Goal: Download file/media

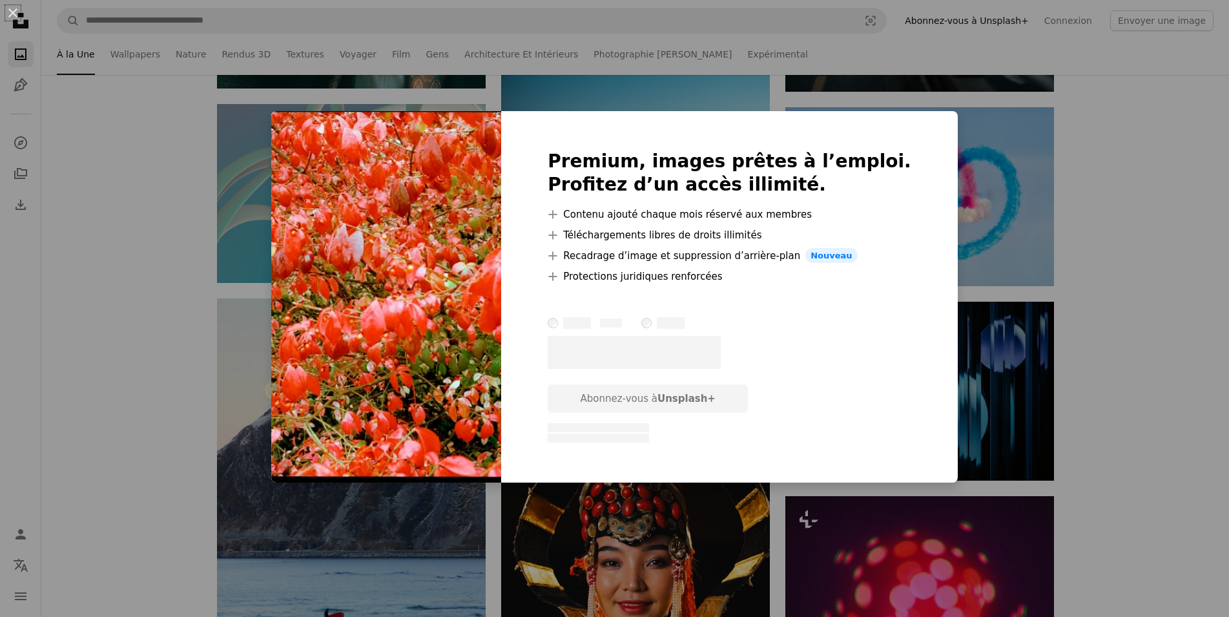
scroll to position [5334, 0]
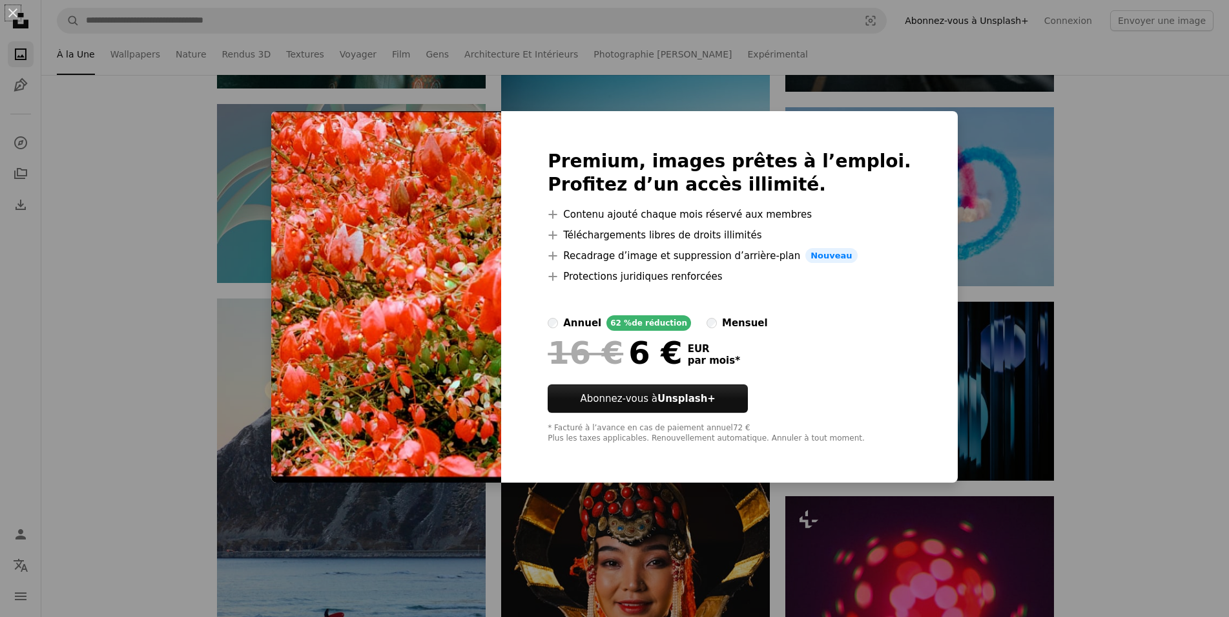
click at [1193, 410] on div "An X shape Premium, images prêtes à l’emploi. Profitez d’un accès illimité. A p…" at bounding box center [614, 308] width 1229 height 617
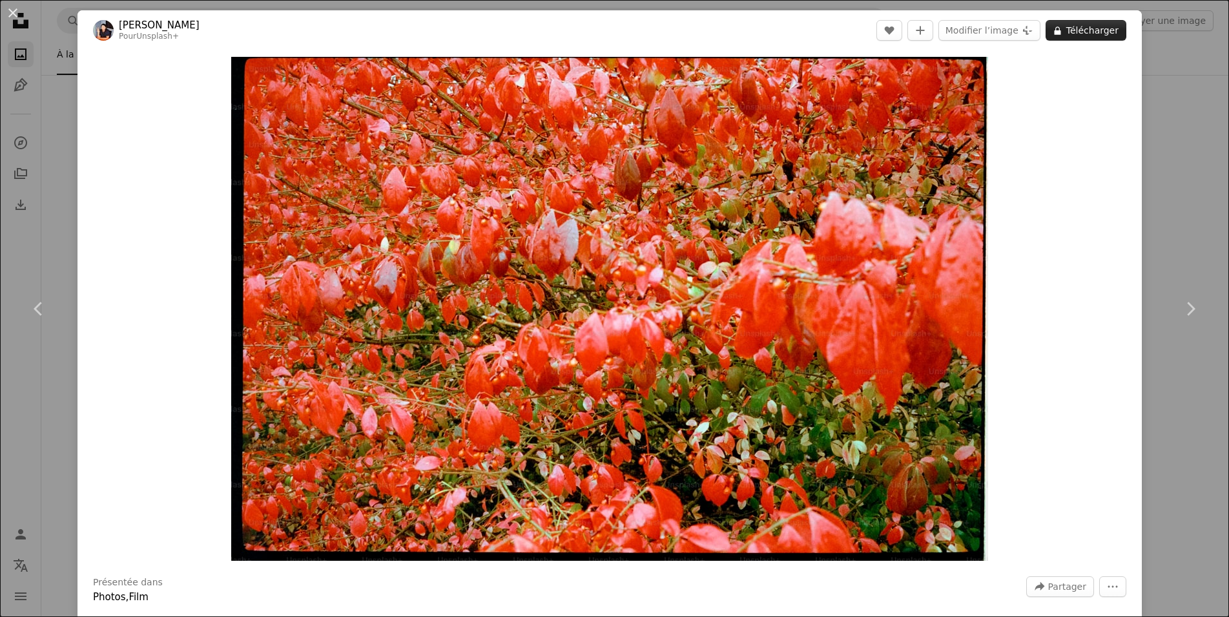
click at [1109, 30] on button "A lock Télécharger" at bounding box center [1085, 30] width 81 height 21
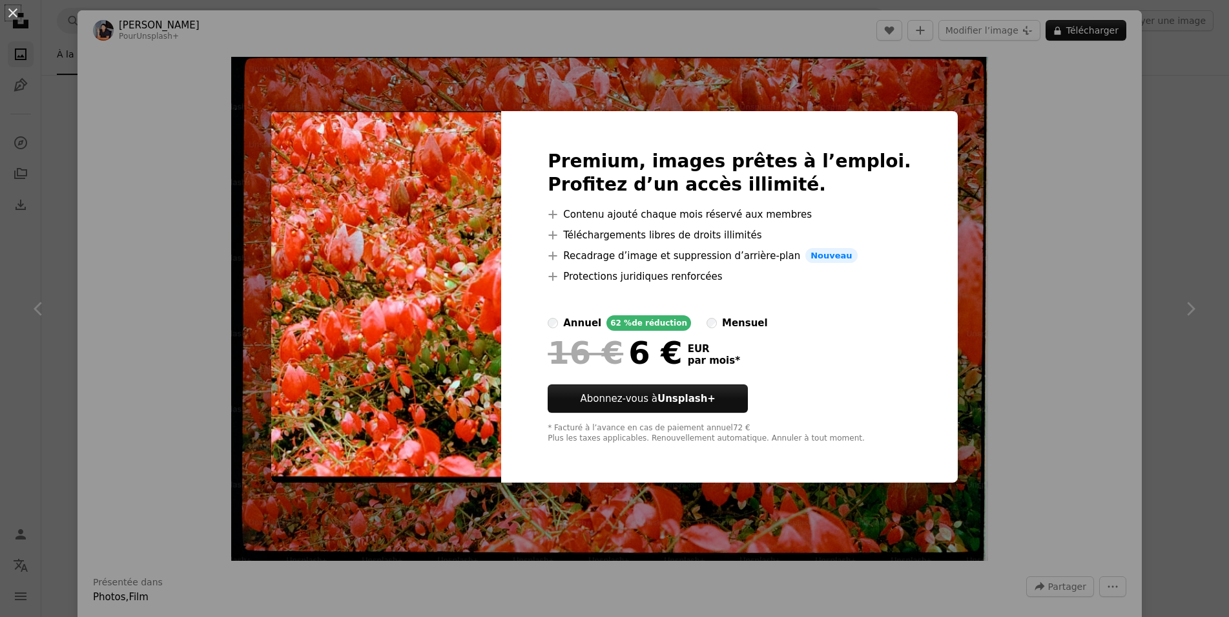
click at [1208, 132] on div "An X shape Premium, images prêtes à l’emploi. Profitez d’un accès illimité. A p…" at bounding box center [614, 308] width 1229 height 617
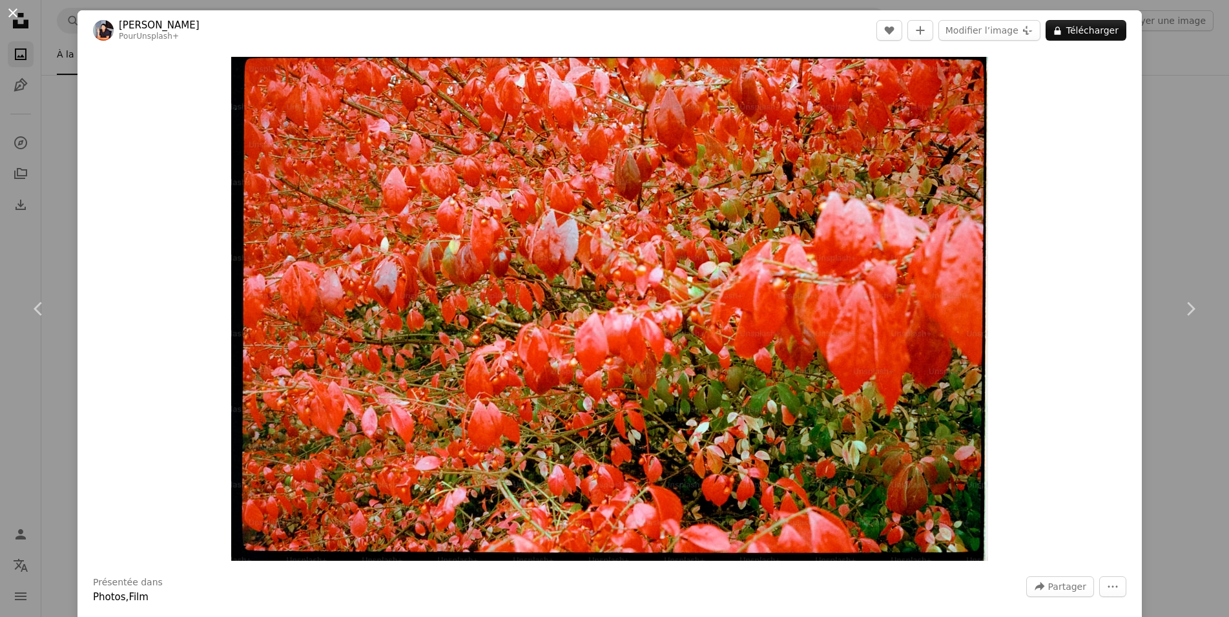
click at [12, 15] on button "An X shape" at bounding box center [12, 12] width 15 height 15
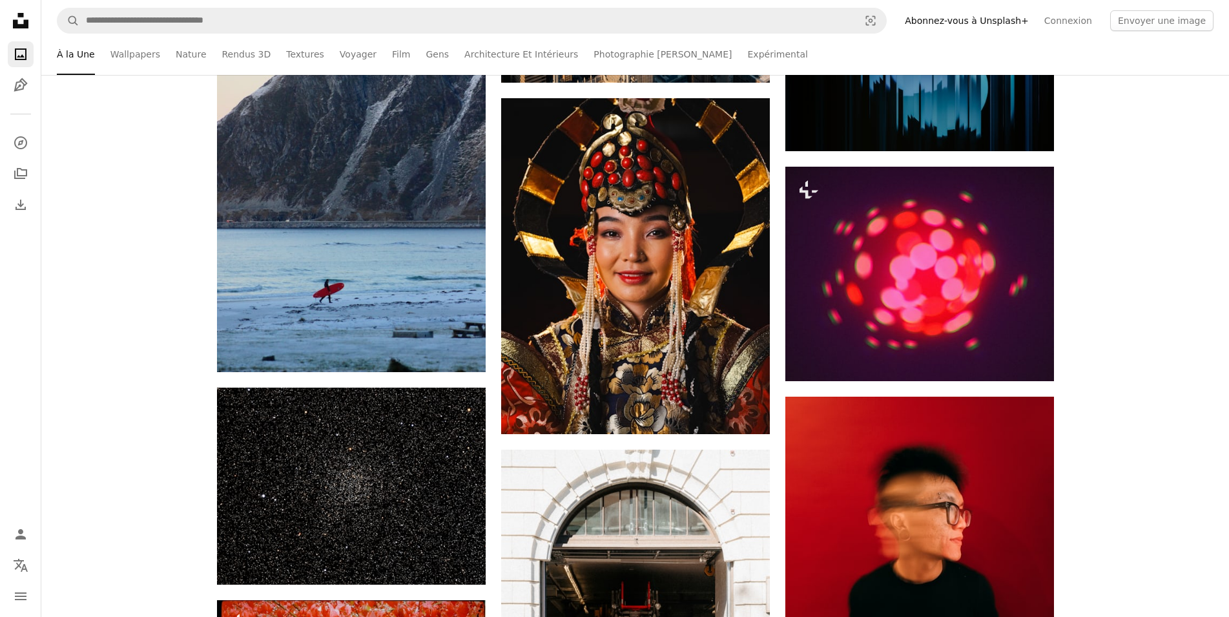
scroll to position [5334, 0]
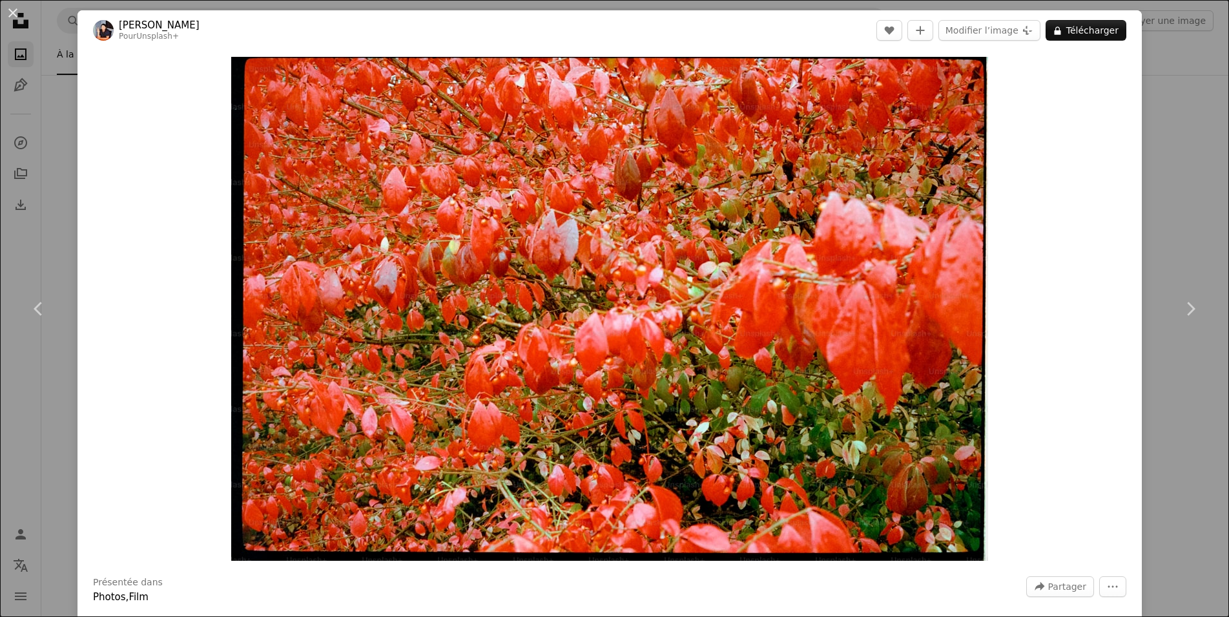
click at [1210, 455] on div "An X shape Chevron left Chevron right [PERSON_NAME] Pour Unsplash+ A heart A pl…" at bounding box center [614, 308] width 1229 height 617
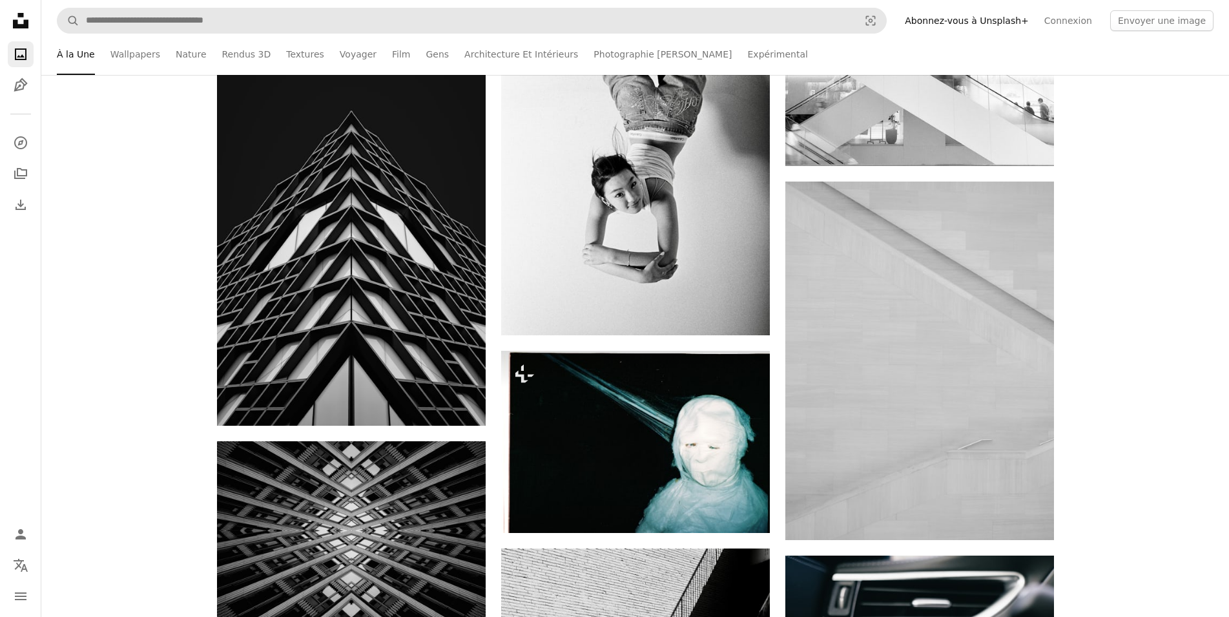
scroll to position [10535, 0]
